Goal: Find specific page/section: Find specific page/section

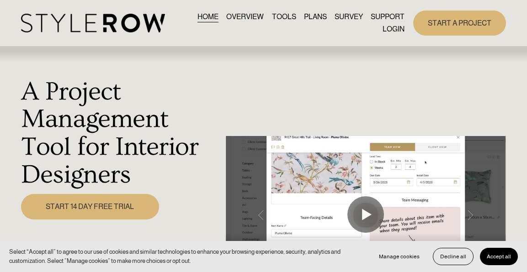
click at [391, 29] on link "LOGIN" at bounding box center [393, 29] width 22 height 12
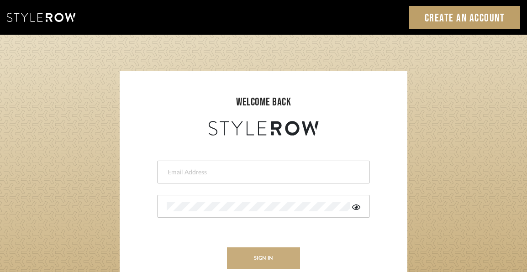
type input "felicia@onyxandoakinteriors.com"
click at [253, 260] on button "sign in" at bounding box center [263, 258] width 73 height 21
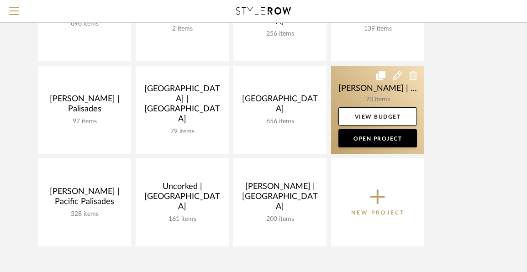
scroll to position [269, 0]
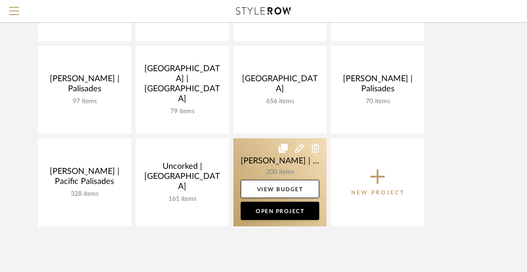
click at [262, 160] on link at bounding box center [279, 182] width 93 height 88
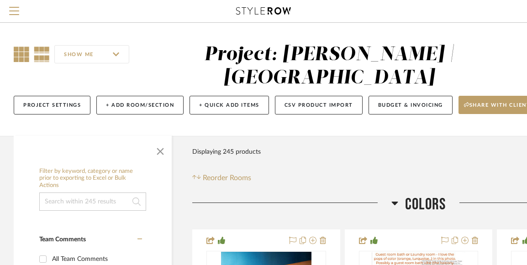
click at [17, 56] on icon at bounding box center [22, 55] width 16 height 16
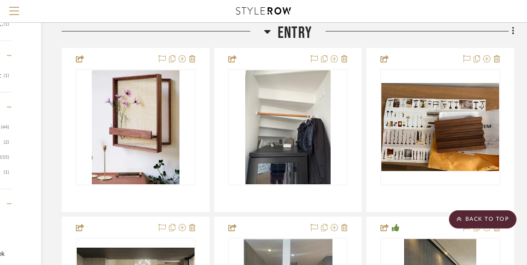
scroll to position [399, 131]
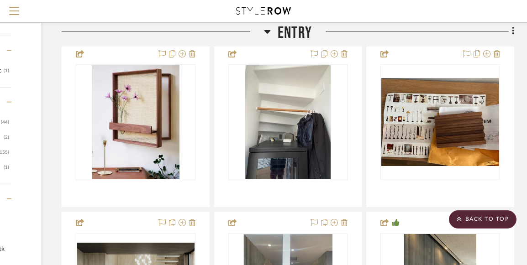
click at [268, 30] on icon at bounding box center [267, 32] width 6 height 4
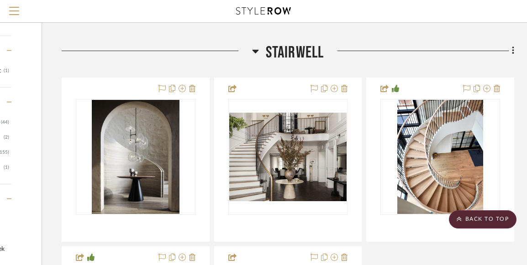
click at [253, 52] on icon at bounding box center [255, 51] width 7 height 11
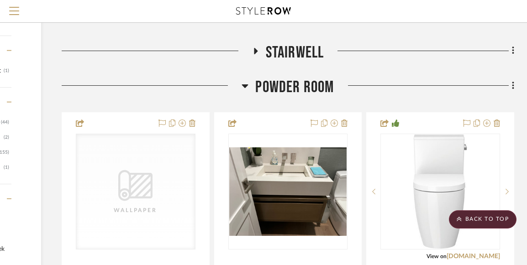
click at [248, 88] on fa-icon at bounding box center [245, 88] width 7 height 13
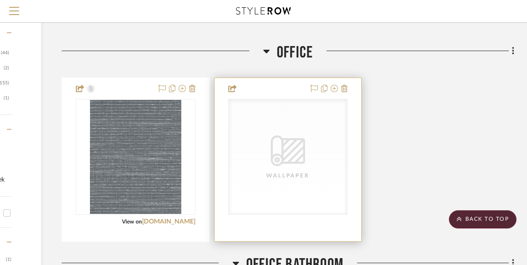
scroll to position [468, 131]
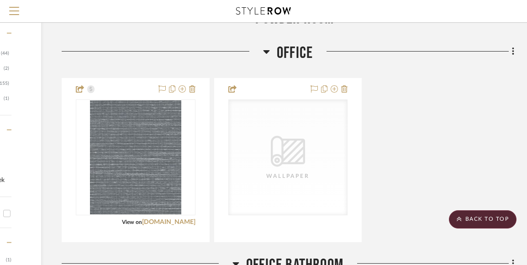
click at [266, 53] on icon at bounding box center [266, 52] width 6 height 4
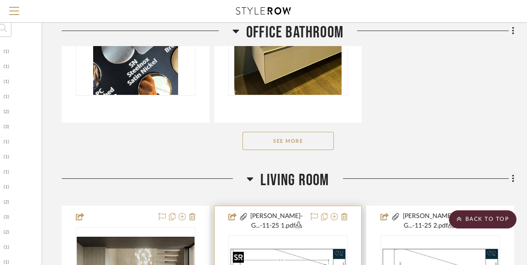
scroll to position [951, 131]
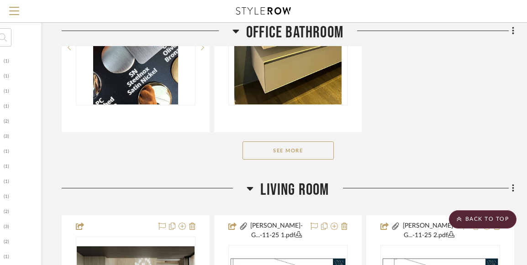
click at [299, 153] on button "See More" at bounding box center [288, 151] width 91 height 18
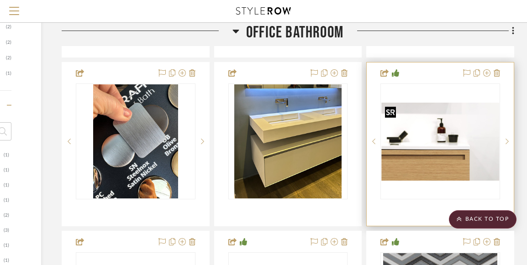
click at [457, 135] on img "0" at bounding box center [440, 142] width 118 height 79
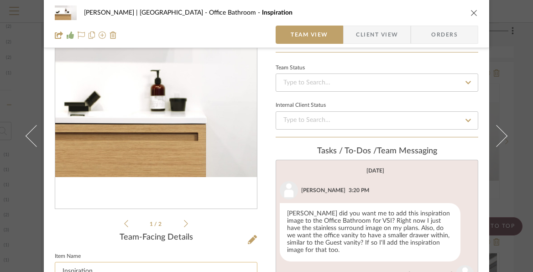
scroll to position [0, 0]
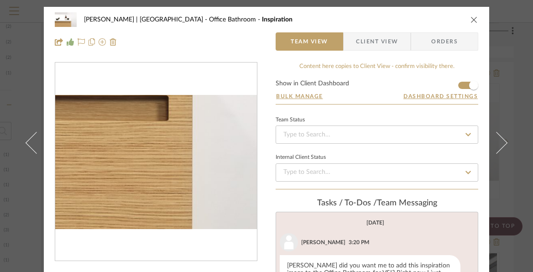
click at [191, 210] on img "0" at bounding box center [156, 162] width 202 height 135
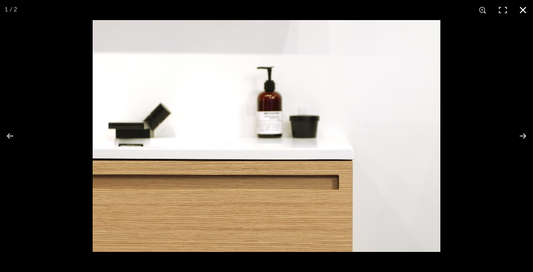
click at [525, 12] on button at bounding box center [523, 10] width 20 height 20
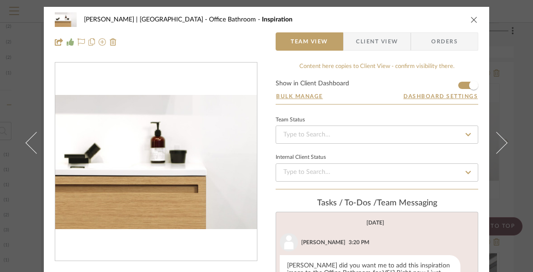
click at [471, 19] on icon "close" at bounding box center [474, 19] width 7 height 7
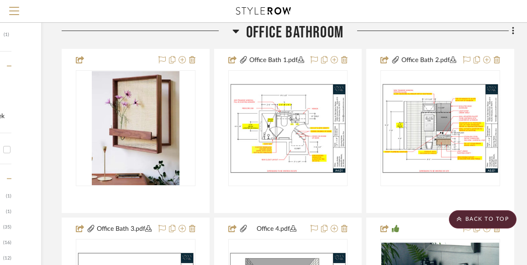
scroll to position [522, 131]
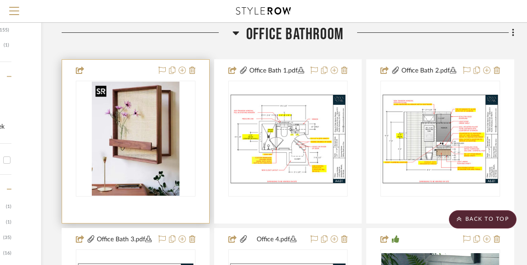
click at [127, 152] on img "0" at bounding box center [136, 139] width 88 height 114
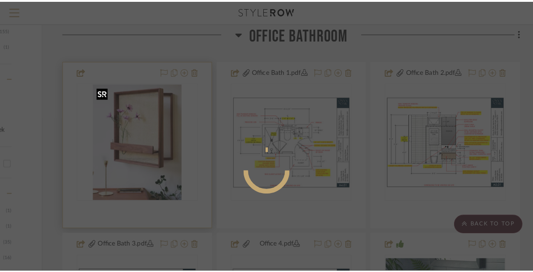
scroll to position [0, 0]
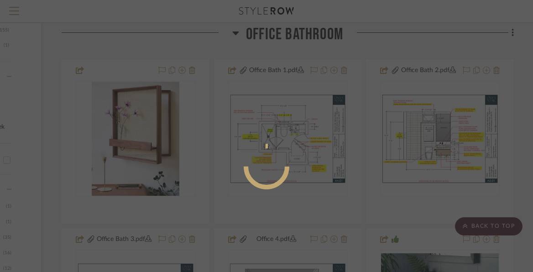
click at [373, 30] on div at bounding box center [266, 136] width 533 height 272
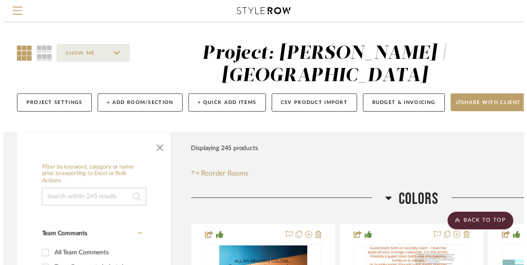
scroll to position [522, 131]
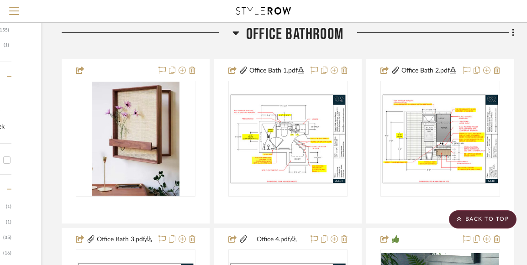
click at [237, 32] on icon at bounding box center [236, 34] width 6 height 4
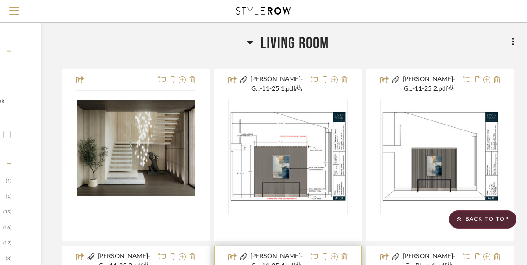
scroll to position [545, 131]
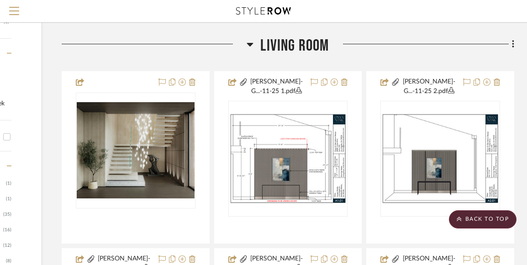
click at [250, 44] on icon at bounding box center [250, 45] width 6 height 4
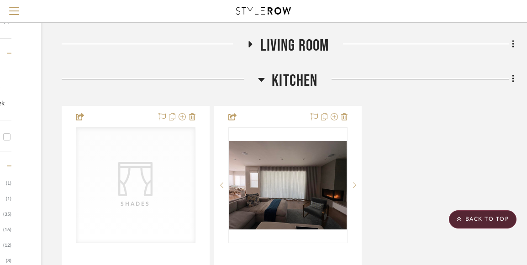
click at [265, 79] on h3 "Kitchen" at bounding box center [287, 81] width 59 height 20
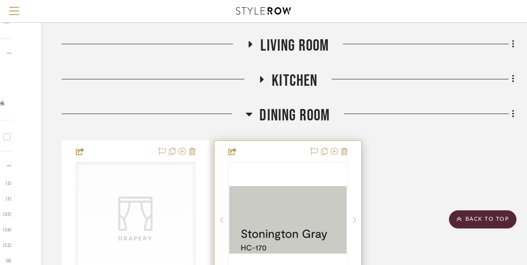
scroll to position [557, 131]
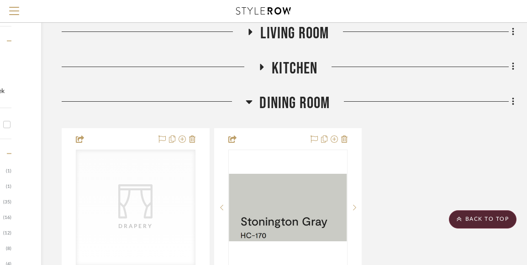
click at [249, 101] on icon at bounding box center [249, 102] width 6 height 4
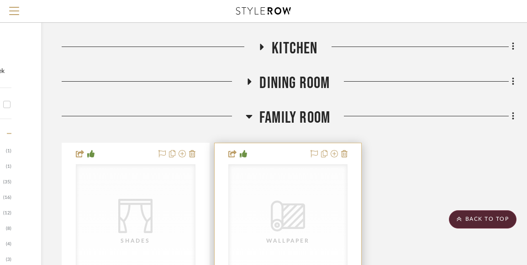
scroll to position [579, 131]
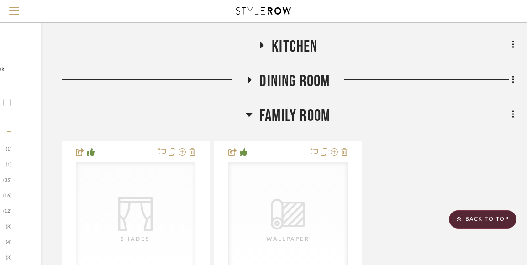
click at [248, 114] on icon at bounding box center [249, 115] width 6 height 4
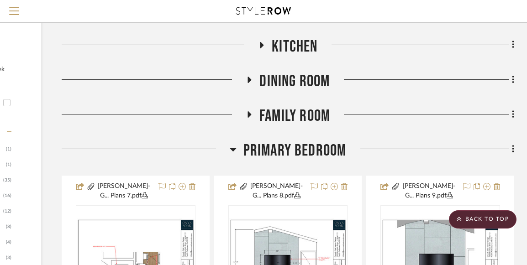
click at [236, 151] on h3 "Primary Bedroom" at bounding box center [288, 151] width 117 height 20
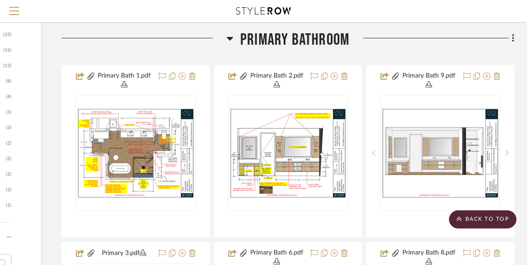
scroll to position [724, 131]
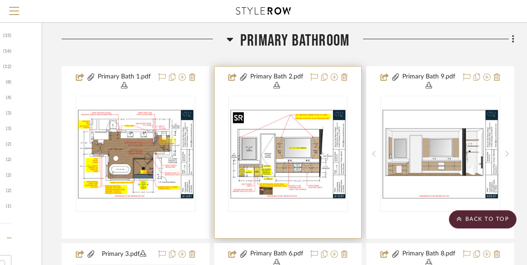
click at [302, 175] on img "0" at bounding box center [288, 153] width 118 height 91
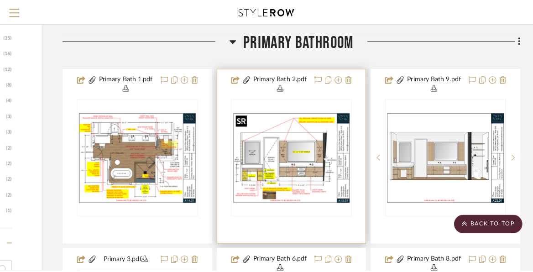
scroll to position [0, 0]
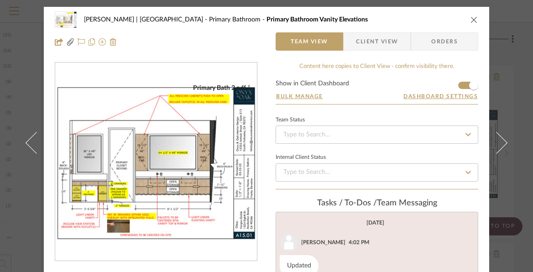
click at [184, 180] on img "0" at bounding box center [156, 162] width 202 height 156
click at [471, 18] on icon "close" at bounding box center [474, 19] width 7 height 7
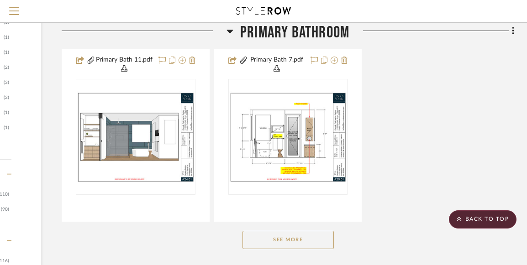
scroll to position [1094, 131]
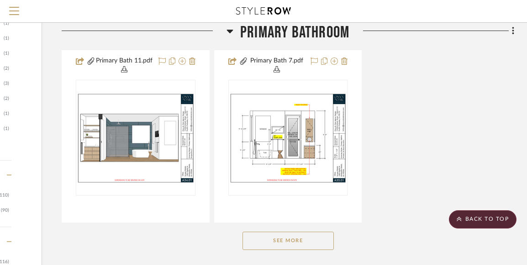
click at [306, 250] on div "See More" at bounding box center [288, 241] width 453 height 37
click at [296, 241] on button "See More" at bounding box center [288, 241] width 91 height 18
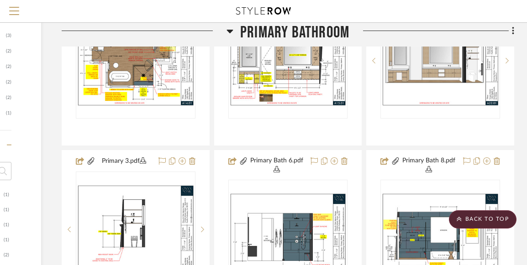
scroll to position [796, 131]
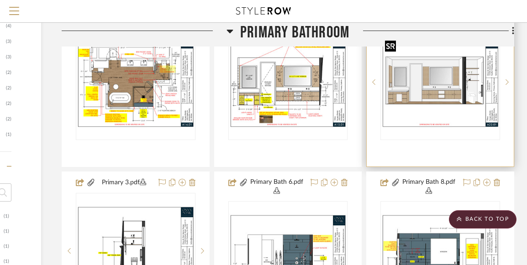
click at [456, 99] on img "0" at bounding box center [440, 82] width 118 height 91
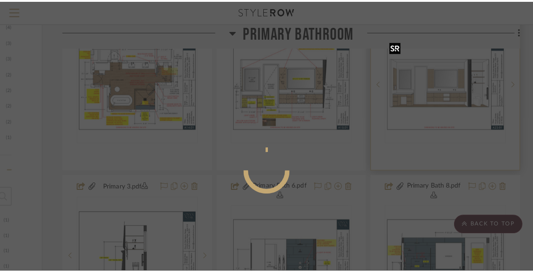
scroll to position [0, 0]
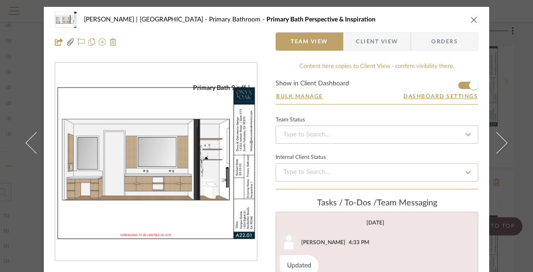
click at [143, 158] on img "0" at bounding box center [156, 162] width 202 height 156
click at [472, 18] on icon "close" at bounding box center [474, 19] width 7 height 7
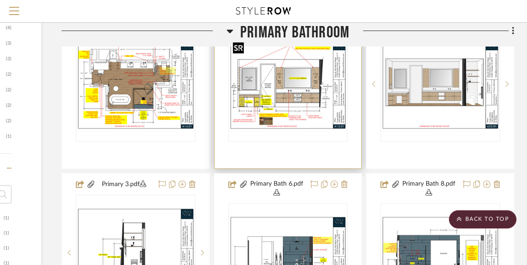
scroll to position [784, 131]
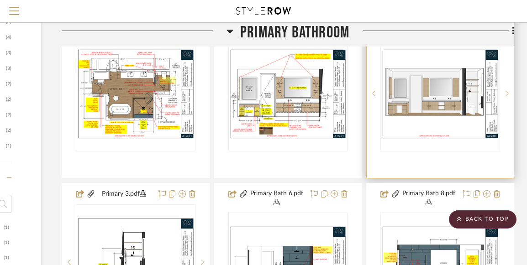
click at [507, 93] on icon at bounding box center [507, 93] width 3 height 6
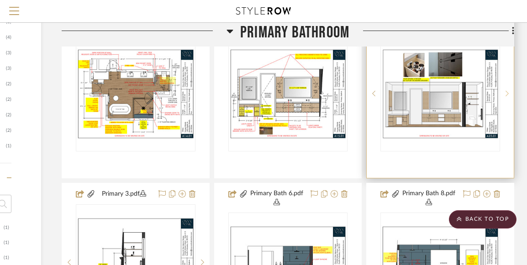
click at [507, 93] on icon at bounding box center [507, 93] width 3 height 6
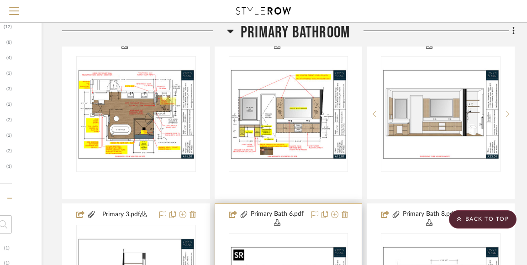
scroll to position [763, 130]
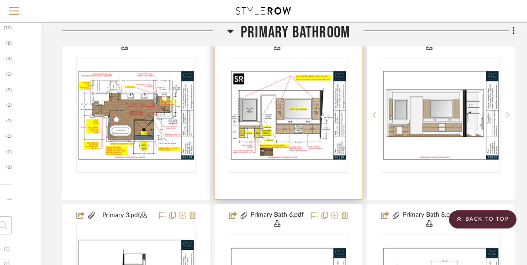
click at [289, 128] on img "0" at bounding box center [289, 114] width 118 height 91
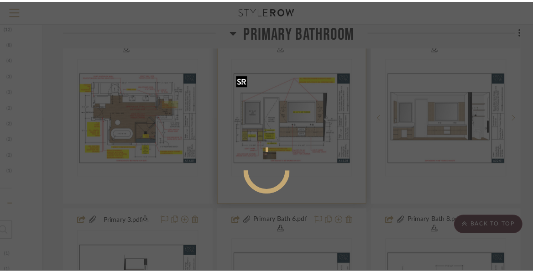
scroll to position [0, 0]
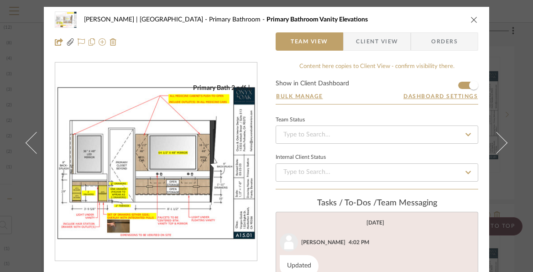
click at [146, 155] on img "0" at bounding box center [156, 162] width 202 height 156
